Goal: Use online tool/utility: Utilize a website feature to perform a specific function

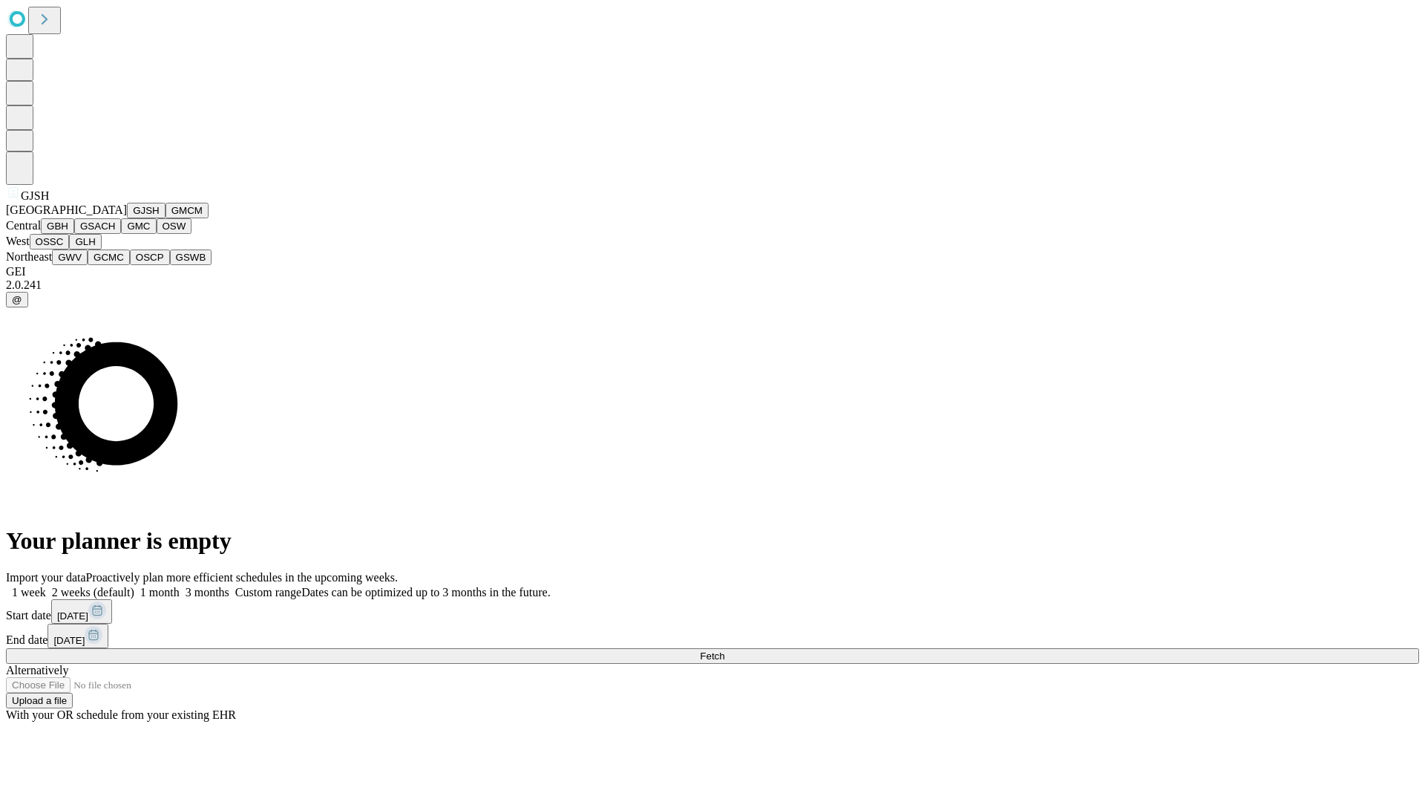
click at [127, 218] on button "GJSH" at bounding box center [146, 211] width 39 height 16
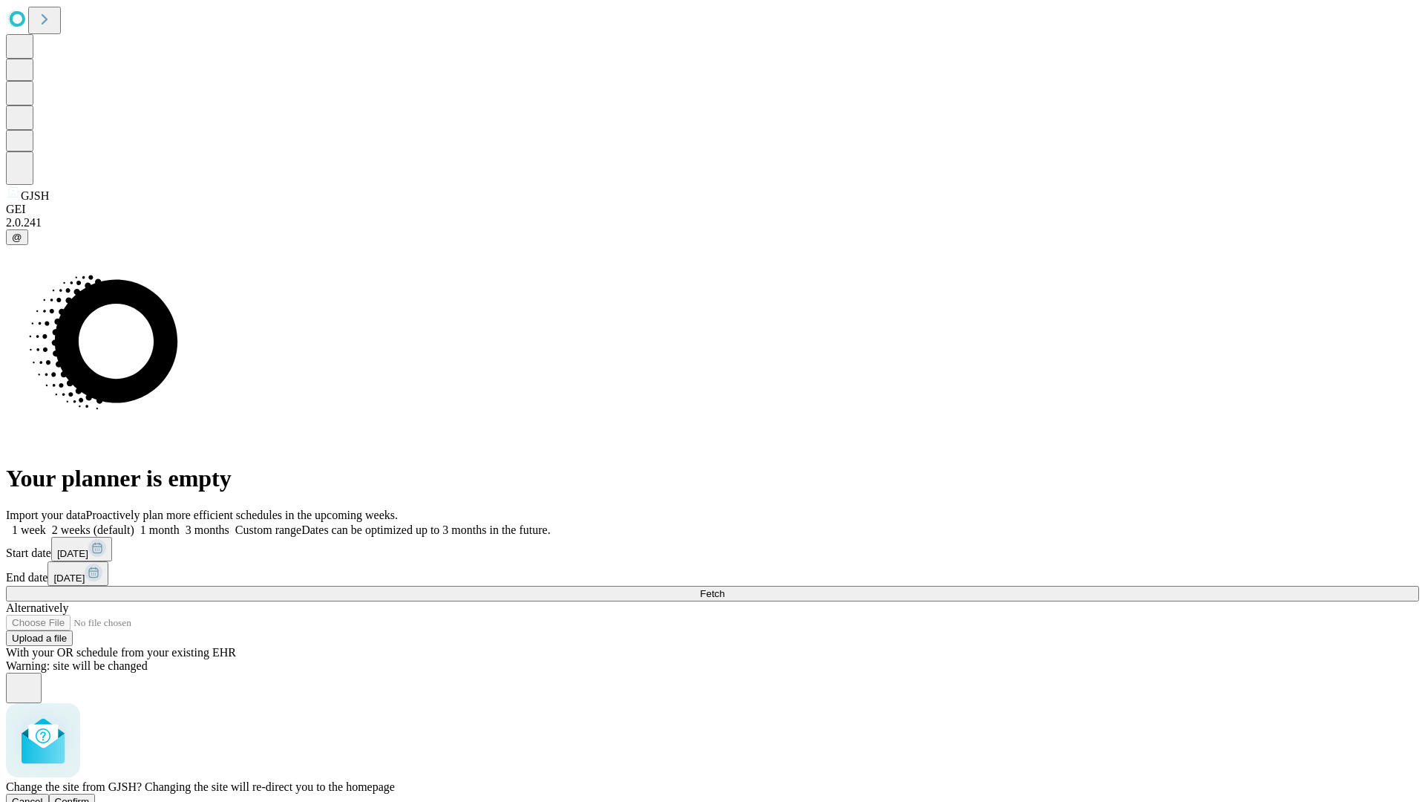
click at [90, 796] on span "Confirm" at bounding box center [72, 801] width 35 height 11
click at [180, 523] on label "1 month" at bounding box center [156, 529] width 45 height 13
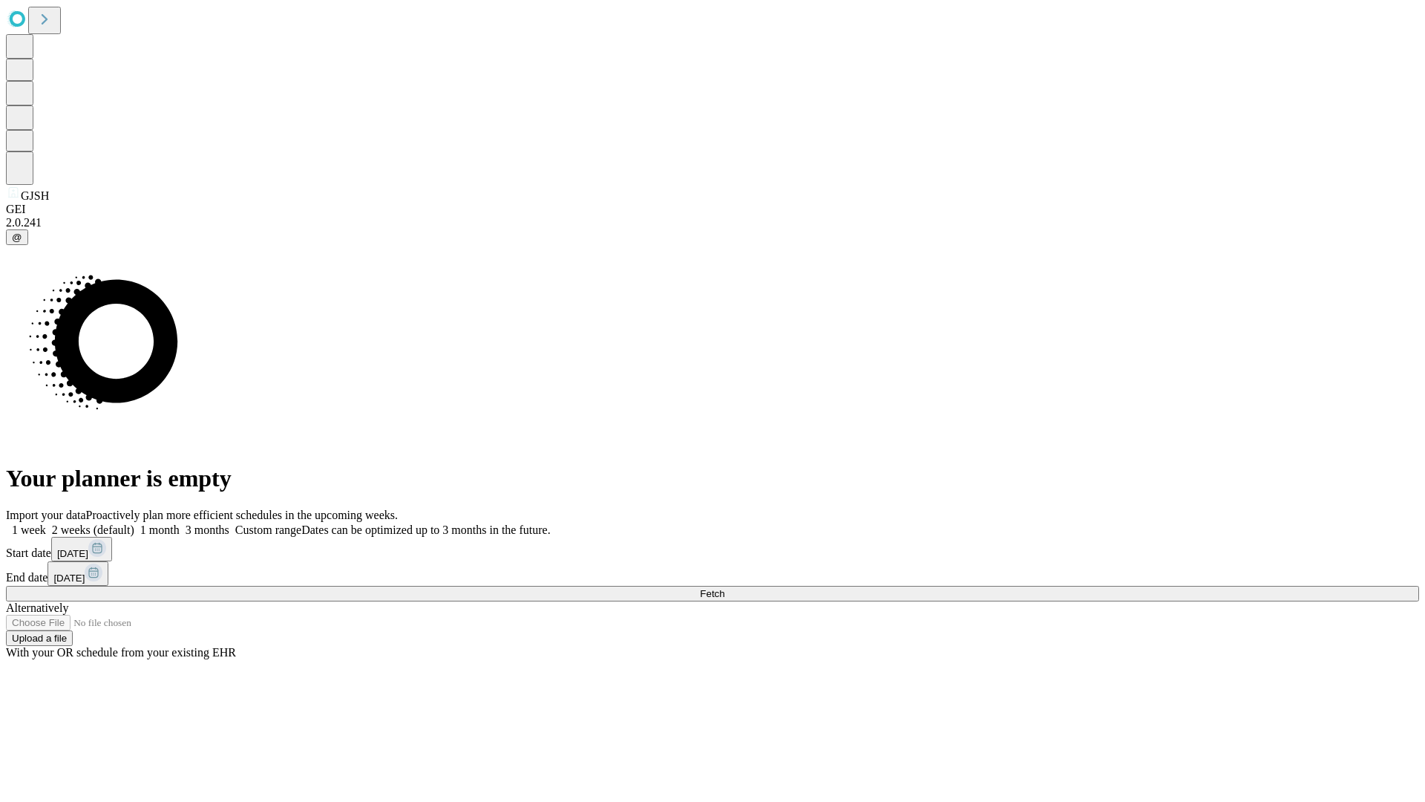
click at [725, 588] on span "Fetch" at bounding box center [712, 593] width 24 height 11
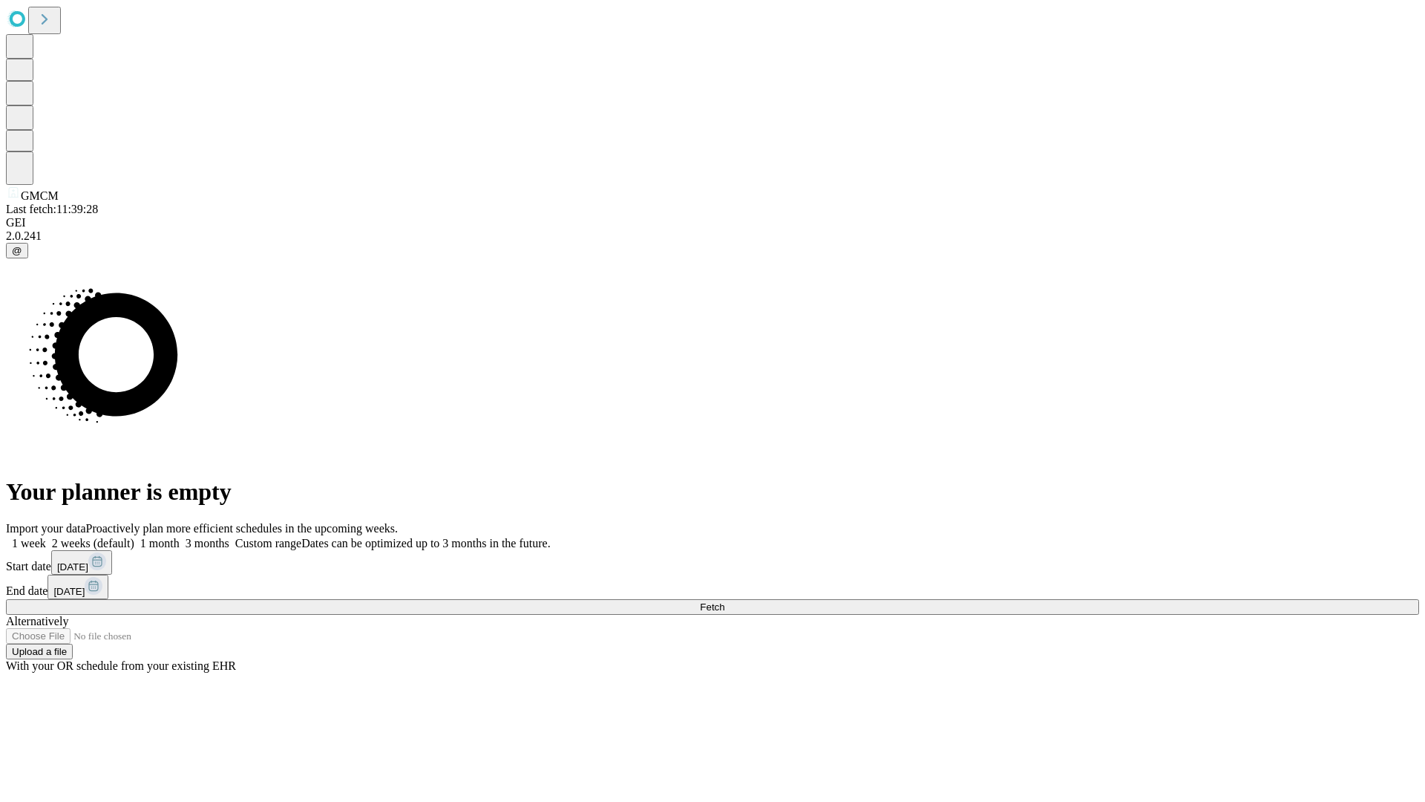
click at [180, 537] on label "1 month" at bounding box center [156, 543] width 45 height 13
click at [725, 601] on span "Fetch" at bounding box center [712, 606] width 24 height 11
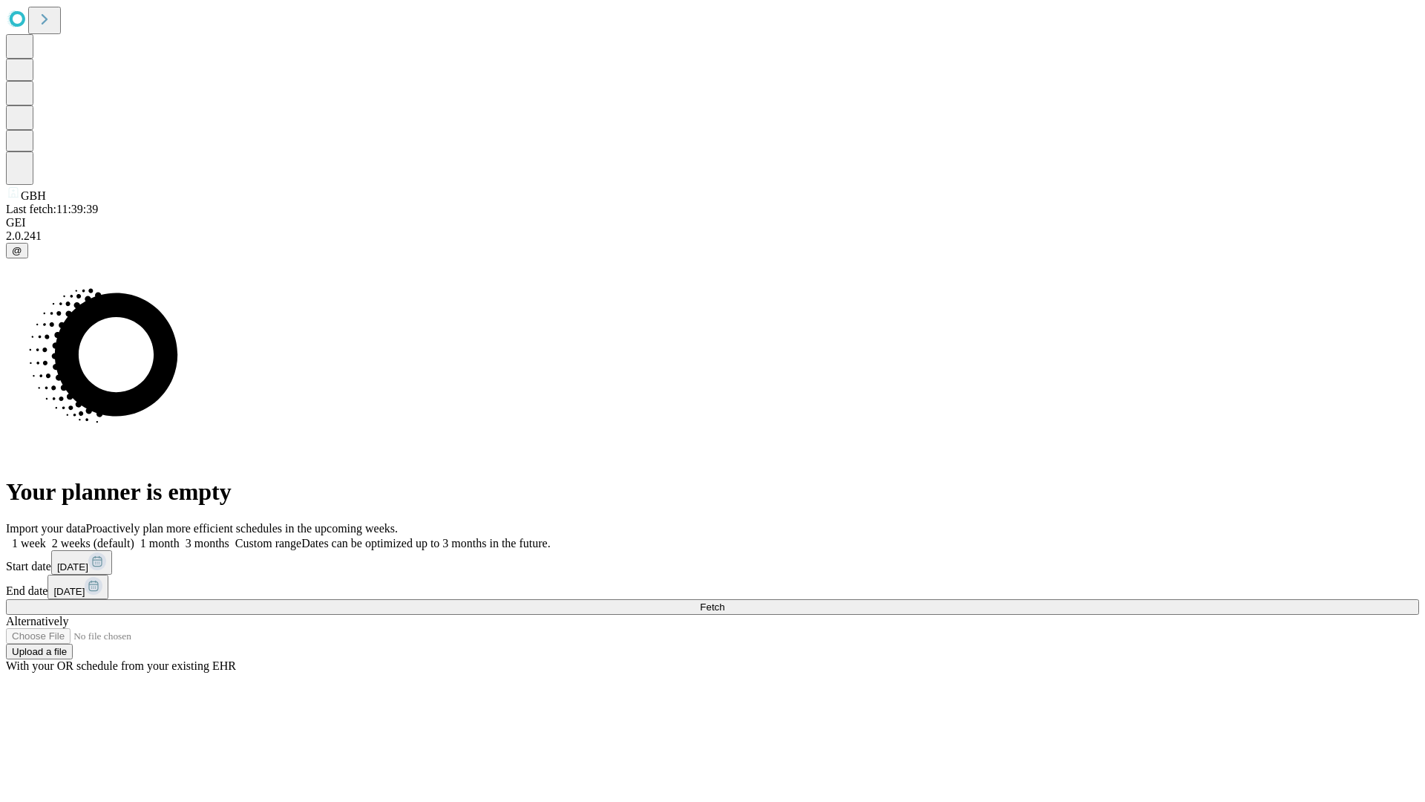
click at [725, 601] on span "Fetch" at bounding box center [712, 606] width 24 height 11
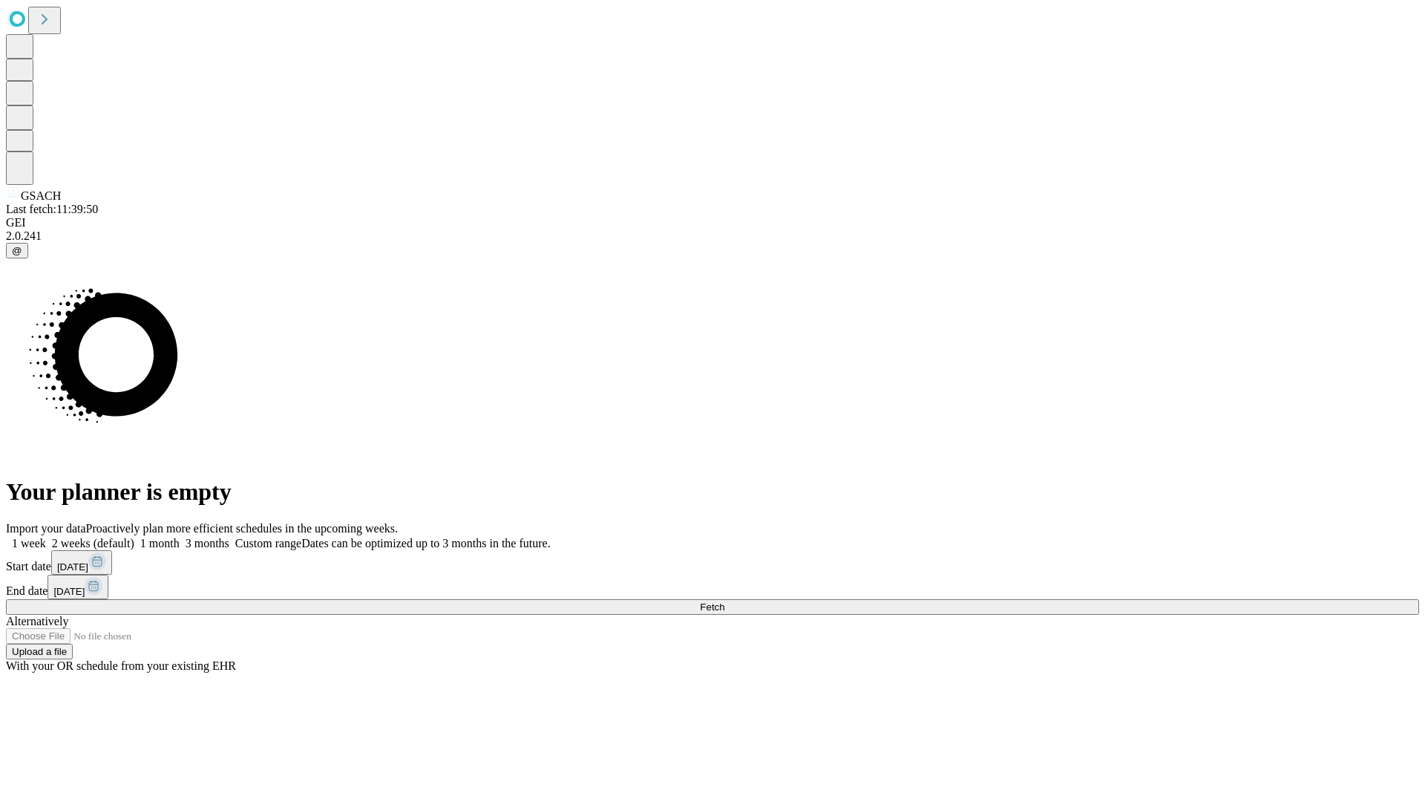
click at [725, 601] on span "Fetch" at bounding box center [712, 606] width 24 height 11
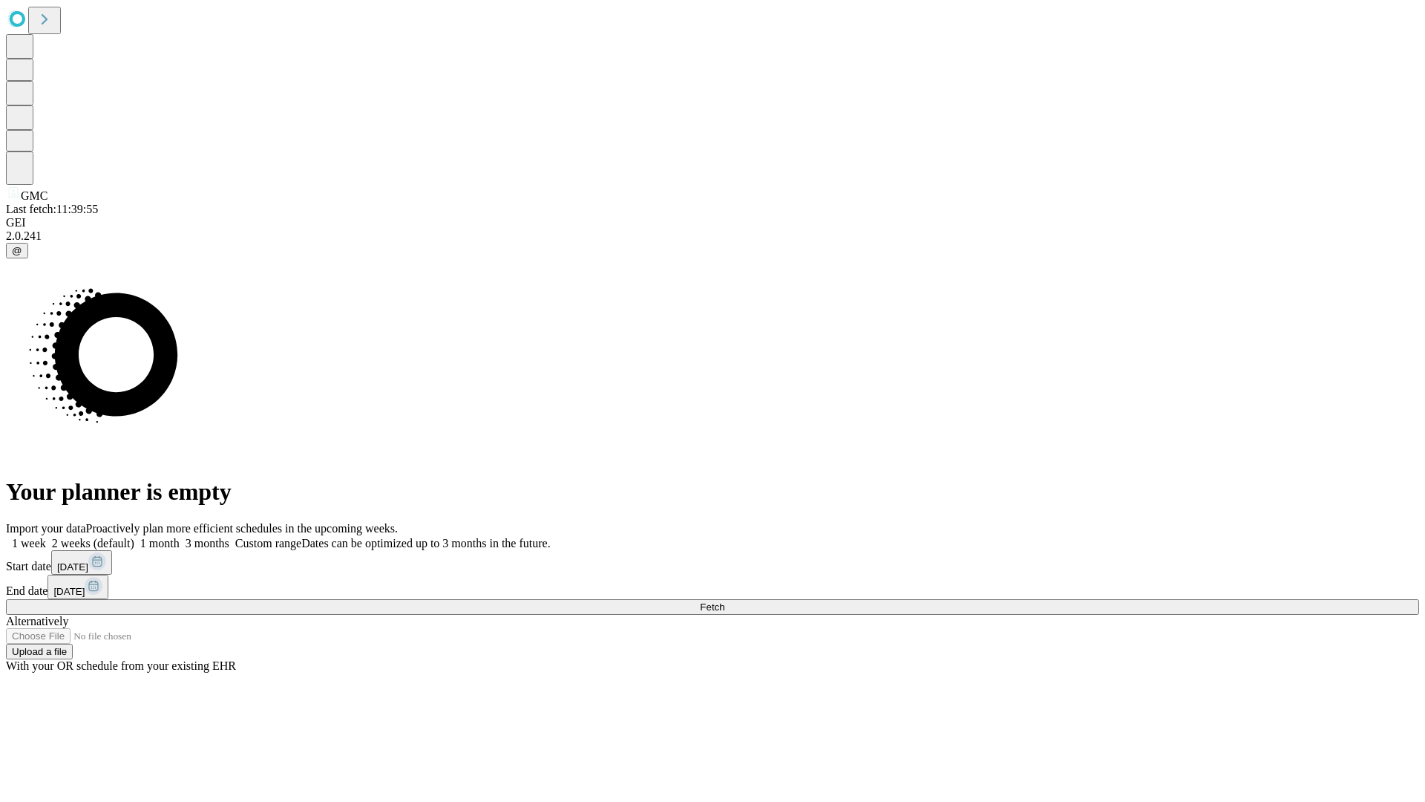
click at [180, 537] on label "1 month" at bounding box center [156, 543] width 45 height 13
click at [725, 601] on span "Fetch" at bounding box center [712, 606] width 24 height 11
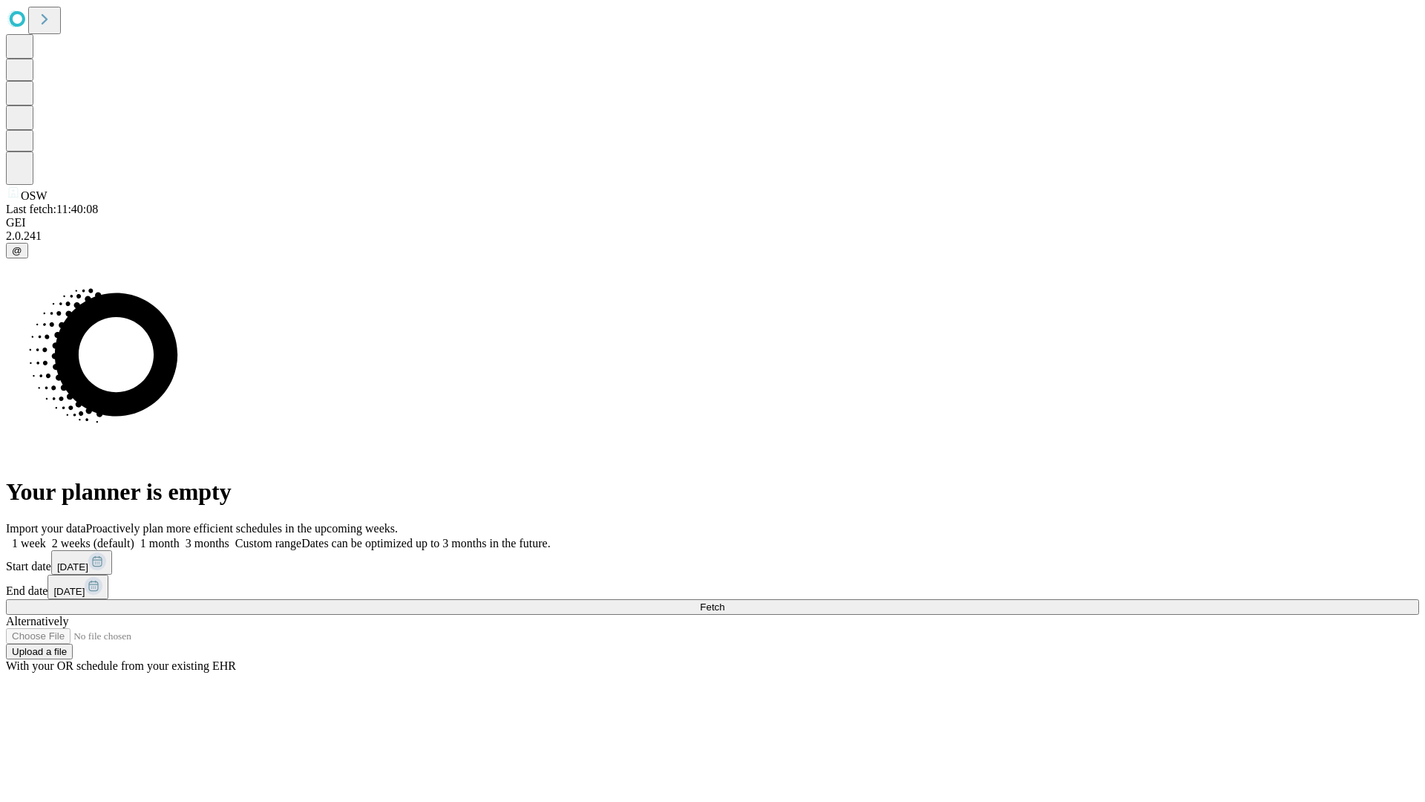
click at [725, 601] on span "Fetch" at bounding box center [712, 606] width 24 height 11
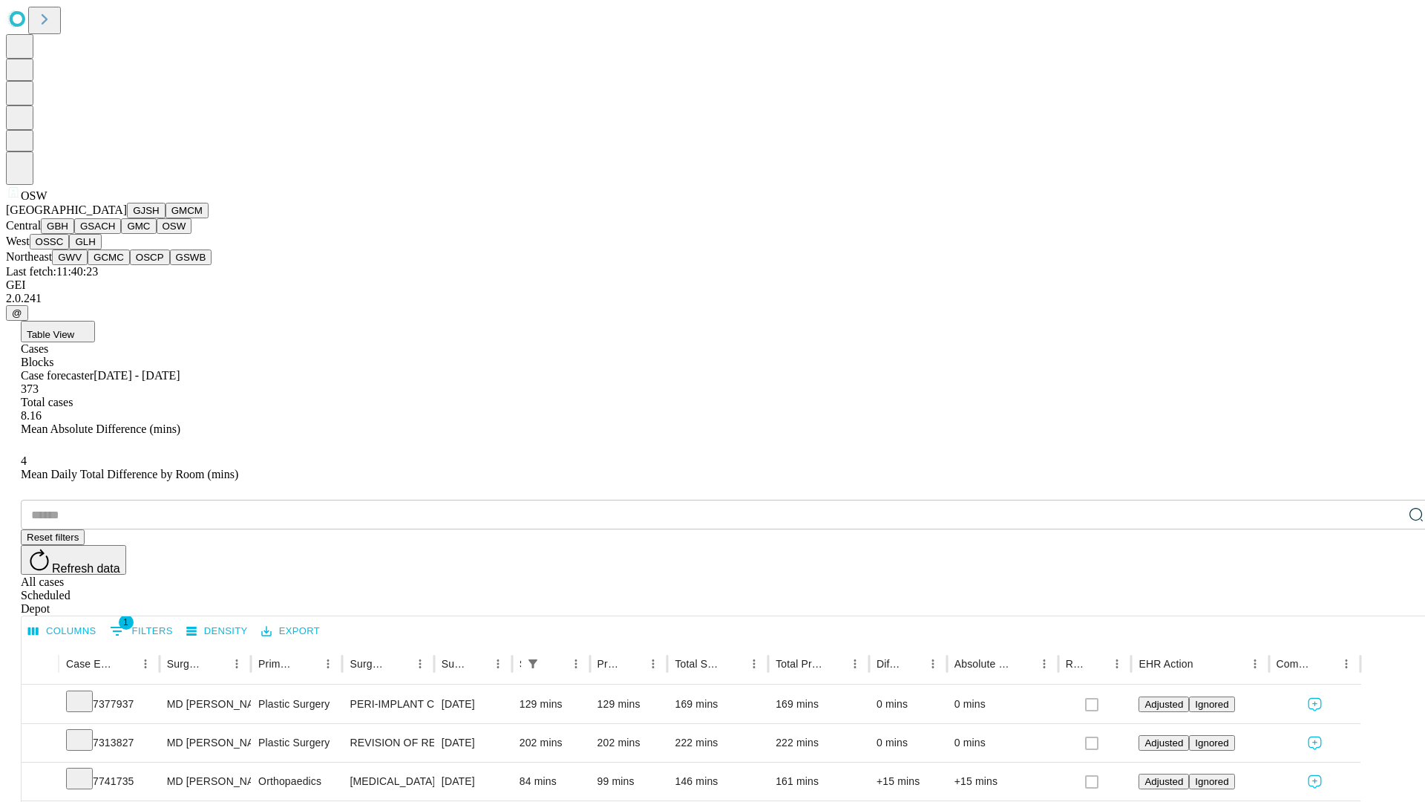
click at [70, 249] on button "OSSC" at bounding box center [50, 242] width 40 height 16
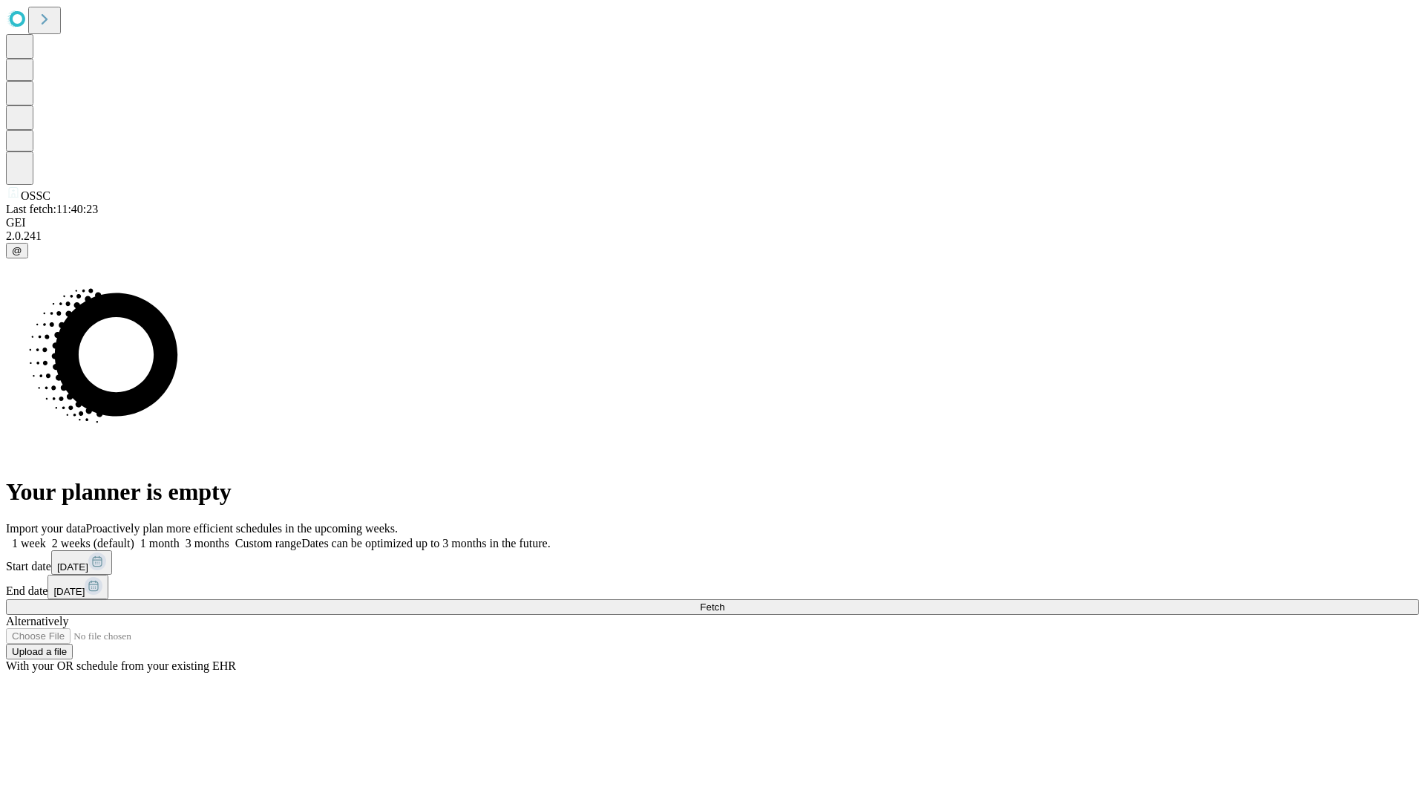
click at [180, 537] on label "1 month" at bounding box center [156, 543] width 45 height 13
click at [725, 601] on span "Fetch" at bounding box center [712, 606] width 24 height 11
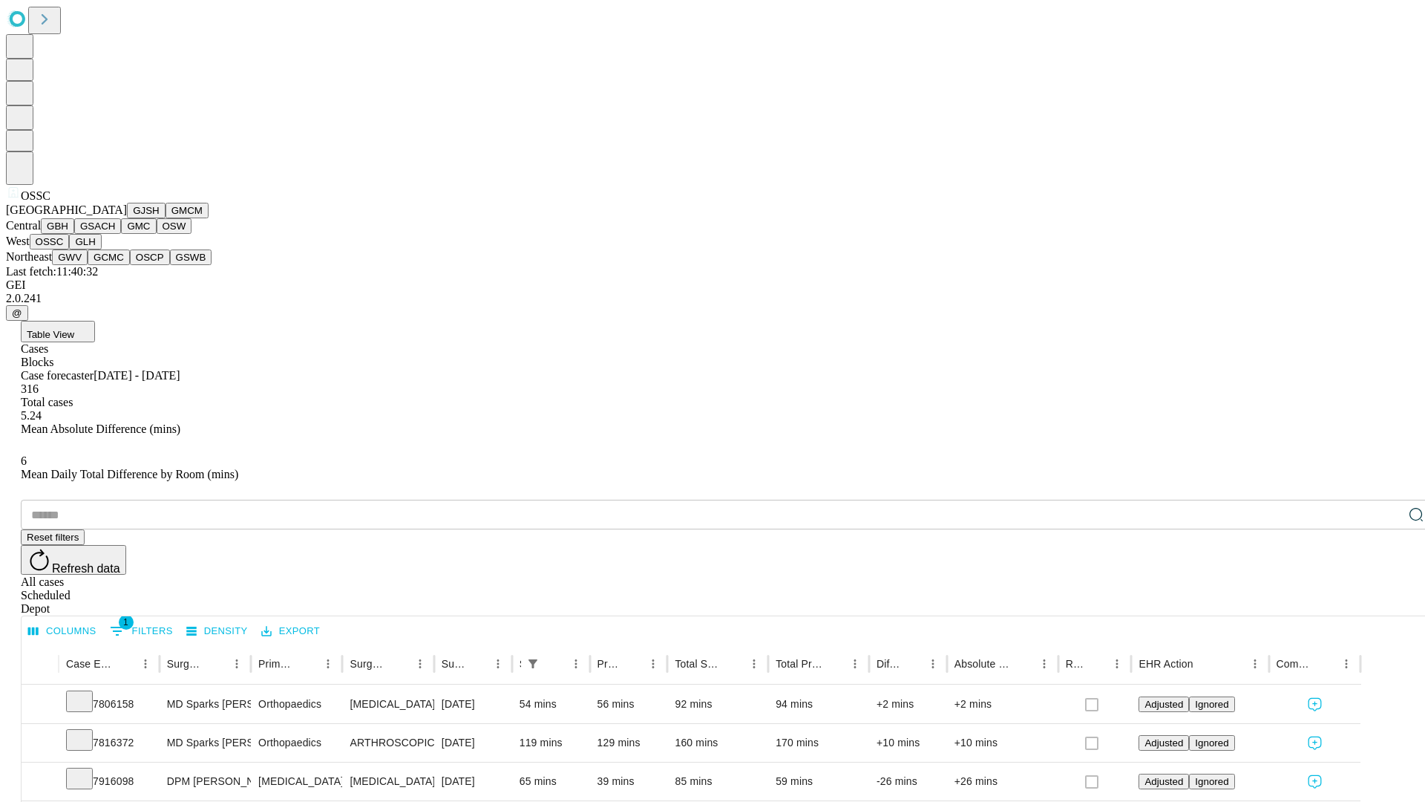
click at [101, 249] on button "GLH" at bounding box center [85, 242] width 32 height 16
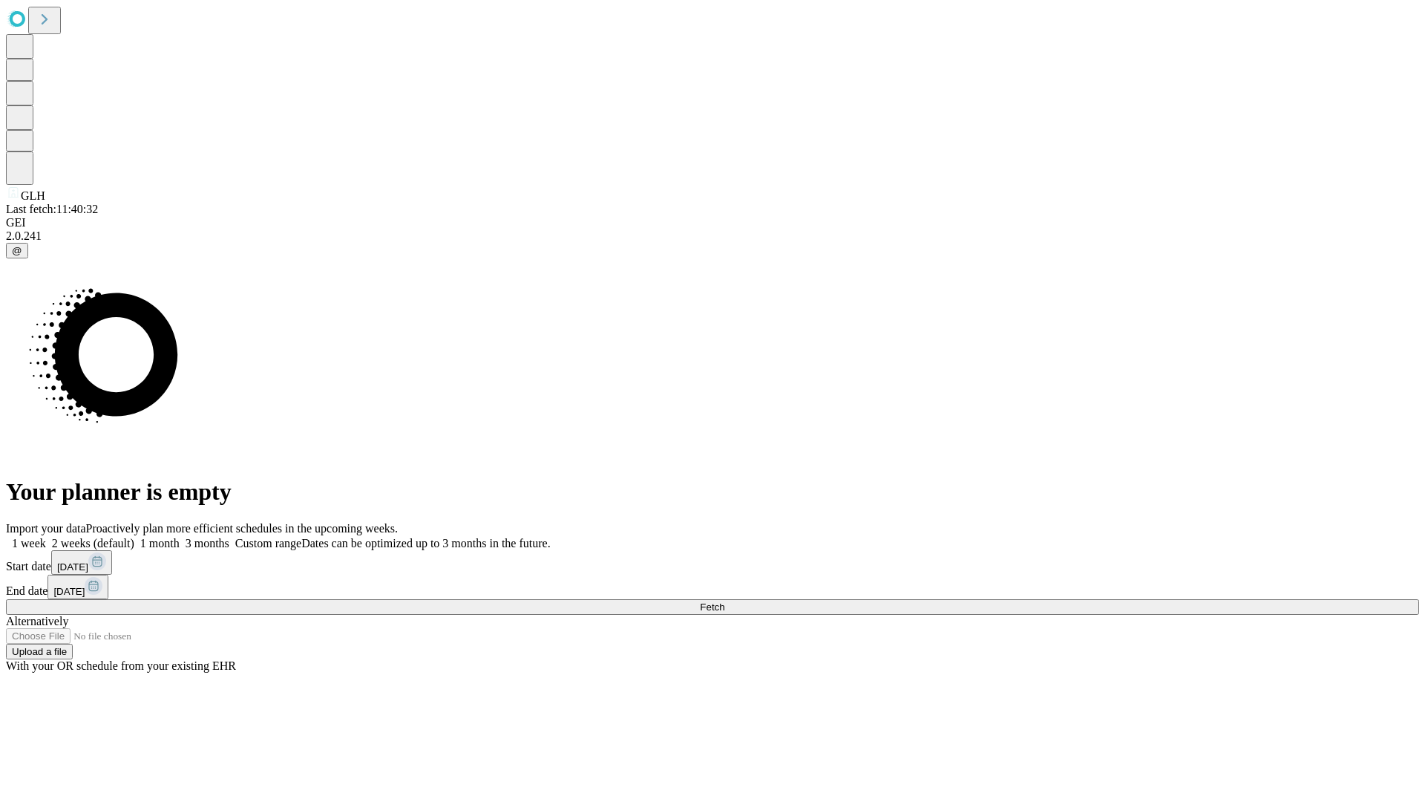
click at [180, 537] on label "1 month" at bounding box center [156, 543] width 45 height 13
click at [725, 601] on span "Fetch" at bounding box center [712, 606] width 24 height 11
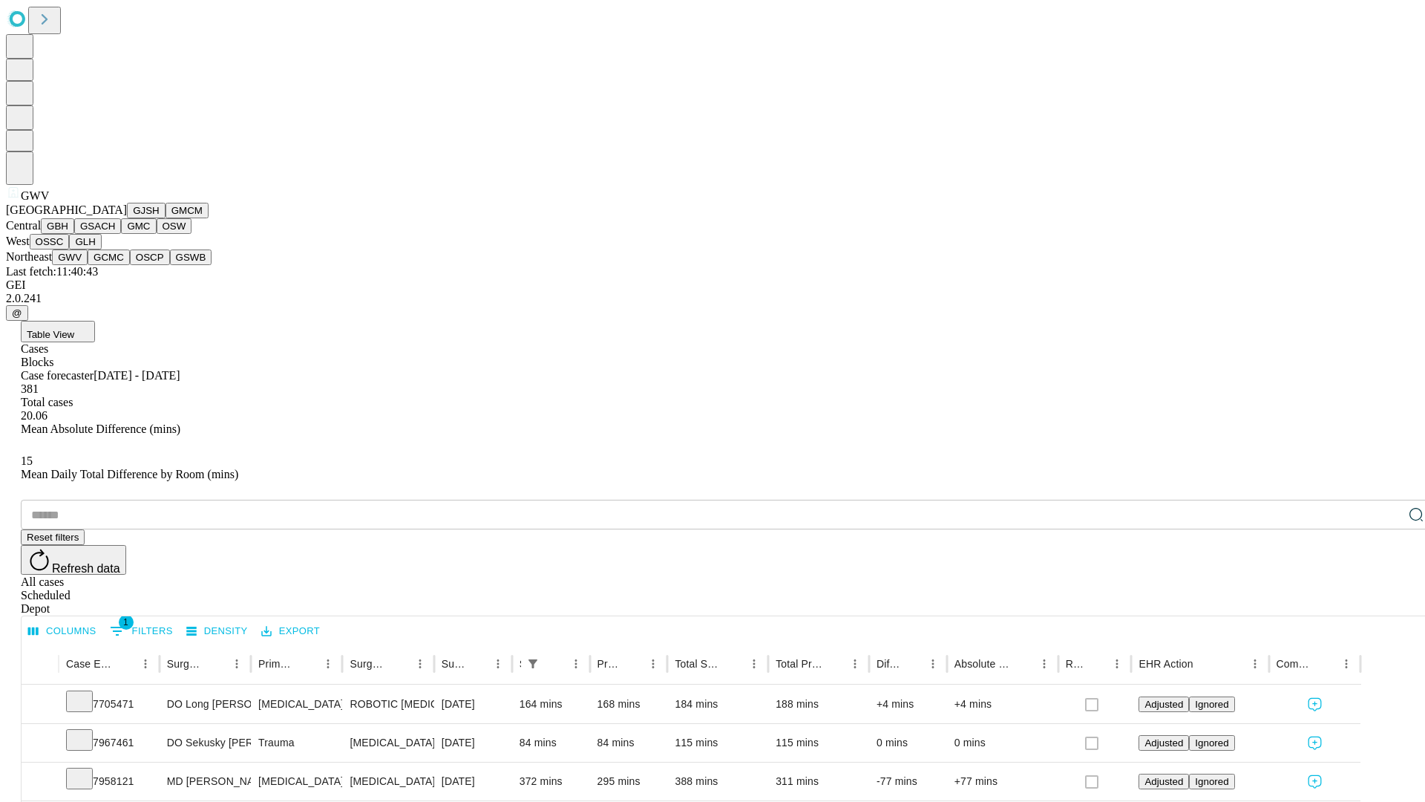
click at [115, 265] on button "GCMC" at bounding box center [109, 257] width 42 height 16
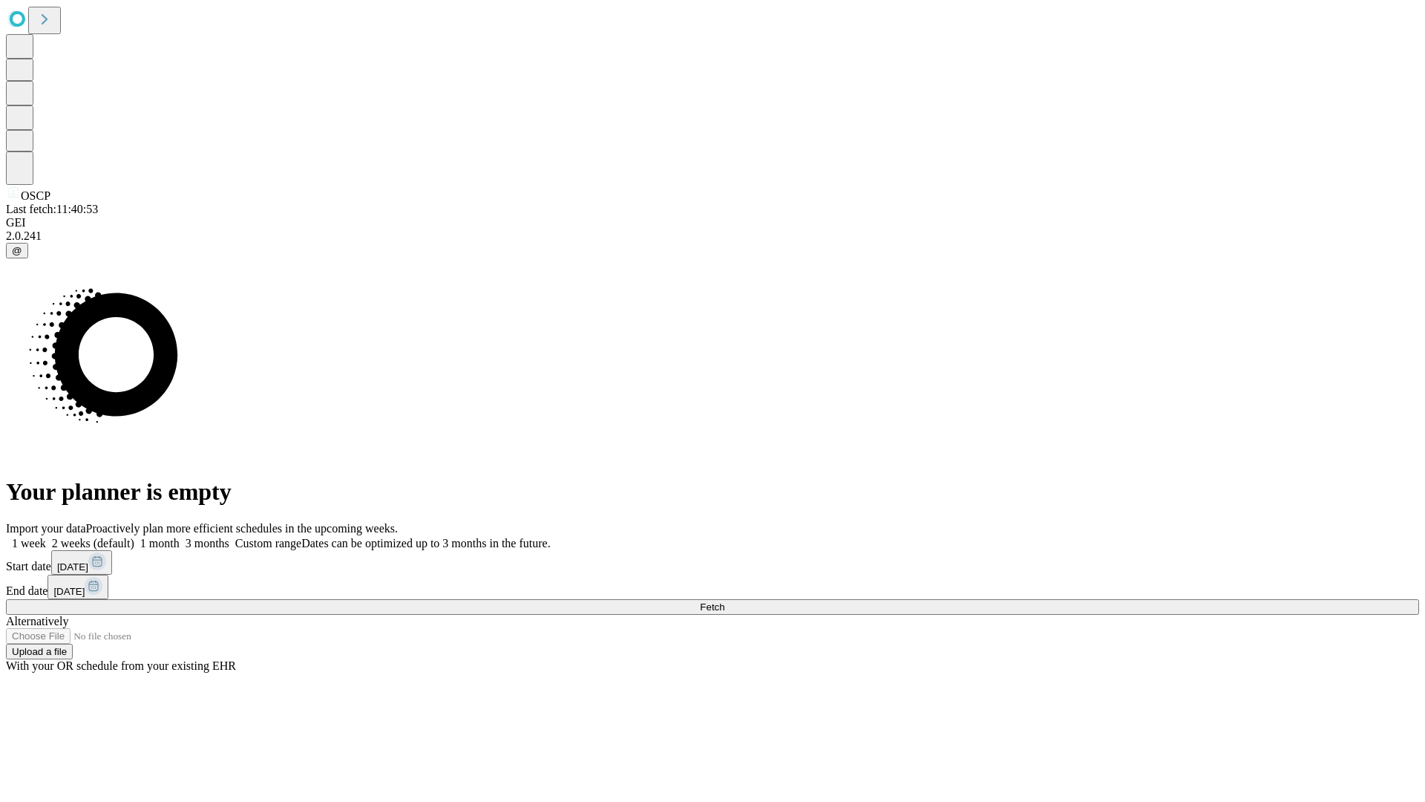
click at [180, 537] on label "1 month" at bounding box center [156, 543] width 45 height 13
click at [725, 601] on span "Fetch" at bounding box center [712, 606] width 24 height 11
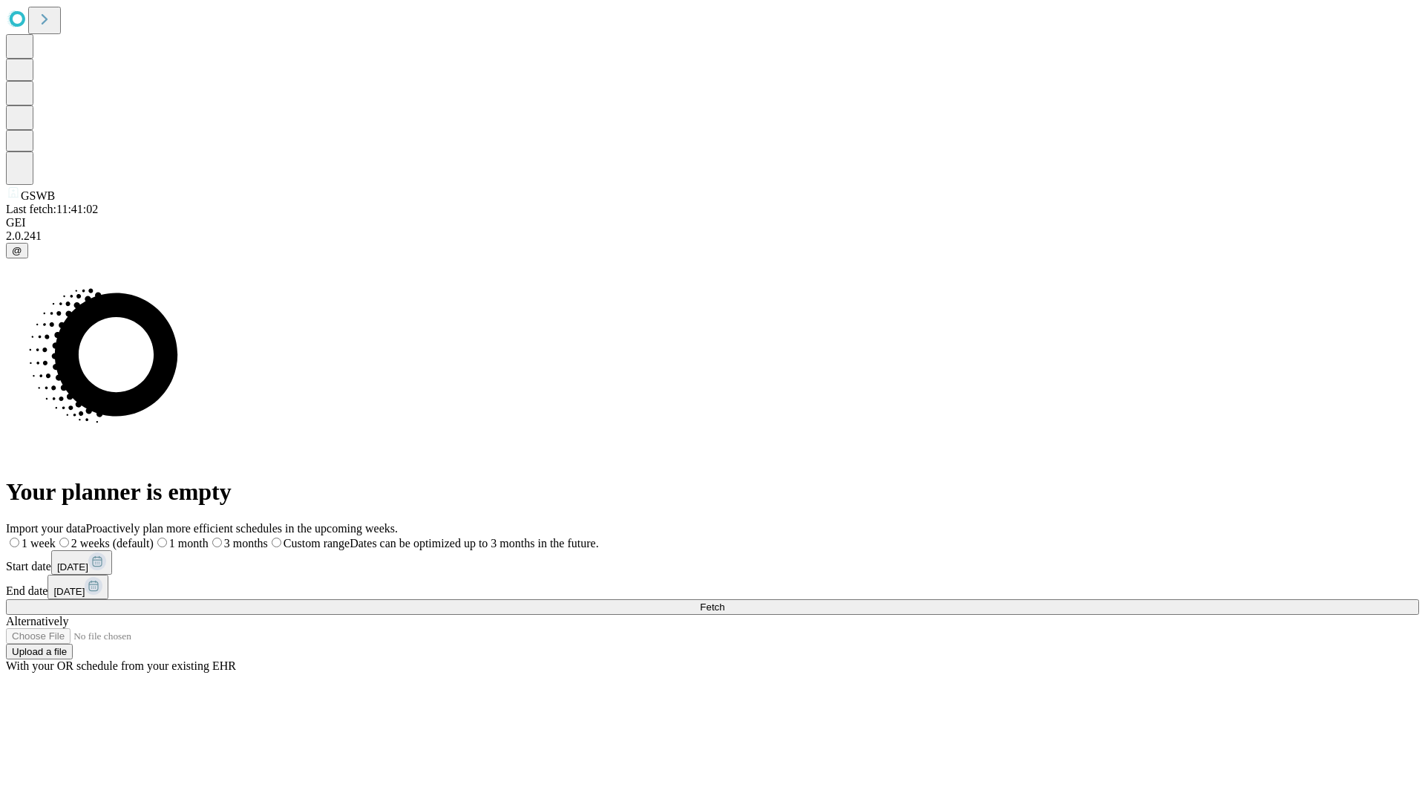
click at [209, 537] on label "1 month" at bounding box center [181, 543] width 55 height 13
click at [725, 601] on span "Fetch" at bounding box center [712, 606] width 24 height 11
